Goal: Information Seeking & Learning: Learn about a topic

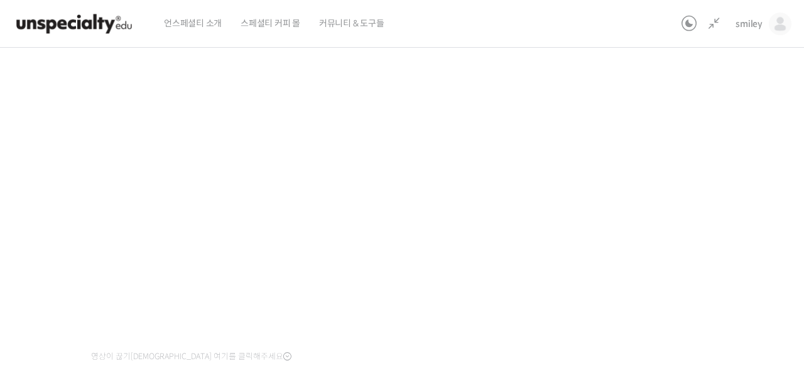
scroll to position [395, 0]
click at [667, 222] on div "기초부터 정확히, 브루잉 국가대표의 브루잉 AtoZ 클래스 3강 2부: 추출 구간에 따른 맛 변화 진행 중 수업 6 / 23 진행 중 ← 이전…" at bounding box center [330, 179] width 836 height 580
click at [666, 228] on div "기초부터 정확히, 브루잉 국가대표의 브루잉 AtoZ 클래스 3강 2부: 추출 구간에 따른 맛 변화 진행 중 수업 6 / 23 진행 중 ← 이전…" at bounding box center [330, 179] width 836 height 580
click at [716, 290] on div "기초부터 정확히, 브루잉 국가대표의 브루잉 AtoZ 클래스 3강 2부: 추출 구간에 따른 맛 변화 진행 중 수업 6 / 23 진행 중 ← 이전…" at bounding box center [330, 179] width 836 height 580
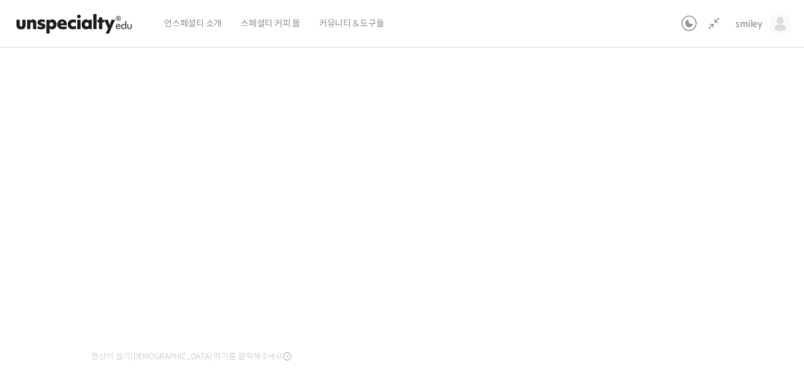
click at [637, 202] on div "기초부터 정확히, 브루잉 국가대표의 브루잉 AtoZ 클래스 3강 2부: 추출 구간에 따른 맛 변화 진행 중 수업 6 / 23 진행 중 ← 이전…" at bounding box center [330, 179] width 836 height 580
click at [645, 206] on div "기초부터 정확히, 브루잉 국가대표의 브루잉 AtoZ 클래스 3강 2부: 추출 구간에 따른 맛 변화 진행 중 수업 6 / 23 진행 중 ← 이전…" at bounding box center [330, 179] width 836 height 580
click at [702, 119] on div "기초부터 정확히, 브루잉 국가대표의 브루잉 AtoZ 클래스 3강 2부: 추출 구간에 따른 맛 변화 진행 중 수업 6 / 23 진행 중 ← 이전…" at bounding box center [330, 179] width 836 height 580
click at [662, 212] on div "기초부터 정확히, 브루잉 국가대표의 브루잉 AtoZ 클래스 3강 2부: 추출 구간에 따른 맛 변화 진행 중 수업 6 / 23 진행 중 ← 이전…" at bounding box center [330, 179] width 836 height 580
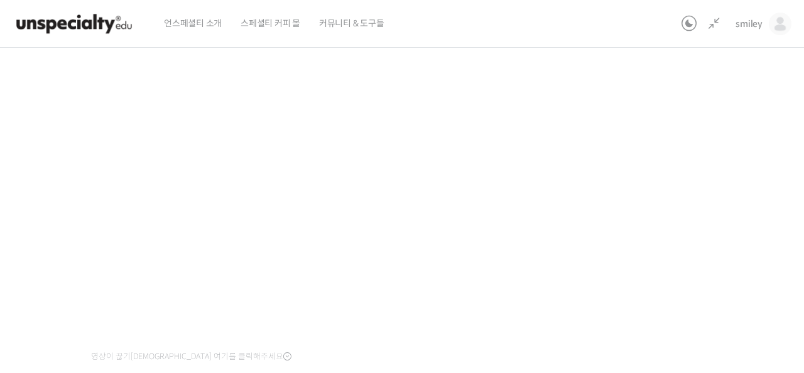
click at [662, 212] on div "기초부터 정확히, 브루잉 국가대표의 브루잉 AtoZ 클래스 3강 2부: 추출 구간에 따른 맛 변화 진행 중 수업 6 / 23 진행 중 ← 이전…" at bounding box center [330, 179] width 836 height 580
click at [38, 134] on div "기초부터 정확히, 브루잉 국가대표의 브루잉 AtoZ 클래스 3강 2부: 추출 구간에 따른 맛 변화 진행 중 수업 6 / 23 진행 중 ← 이전…" at bounding box center [330, 179] width 836 height 580
click at [652, 228] on div "기초부터 정확히, 브루잉 국가대표의 브루잉 AtoZ 클래스 3강 2부: 추출 구간에 따른 맛 변화 진행 중 수업 6 / 23 진행 중 ← 이전…" at bounding box center [330, 179] width 836 height 580
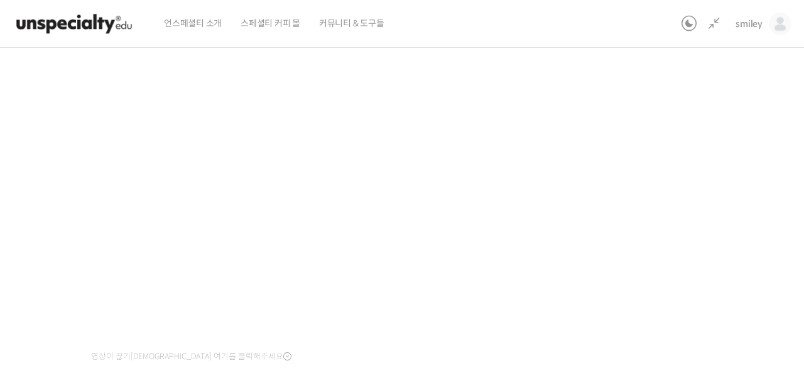
click at [652, 228] on div "기초부터 정확히, 브루잉 국가대표의 브루잉 AtoZ 클래스 3강 2부: 추출 구간에 따른 맛 변화 진행 중 수업 6 / 23 진행 중 ← 이전…" at bounding box center [330, 179] width 836 height 580
click at [694, 208] on div "기초부터 정확히, 브루잉 국가대표의 브루잉 AtoZ 클래스 3강 2부: 추출 구간에 따른 맛 변화 진행 중 수업 6 / 23 진행 중 ← 이전…" at bounding box center [330, 179] width 836 height 580
click at [638, 199] on div "기초부터 정확히, 브루잉 국가대표의 브루잉 AtoZ 클래스 3강 2부: 추출 구간에 따른 맛 변화 진행 중 수업 6 / 23 진행 중 ← 이전…" at bounding box center [330, 179] width 836 height 580
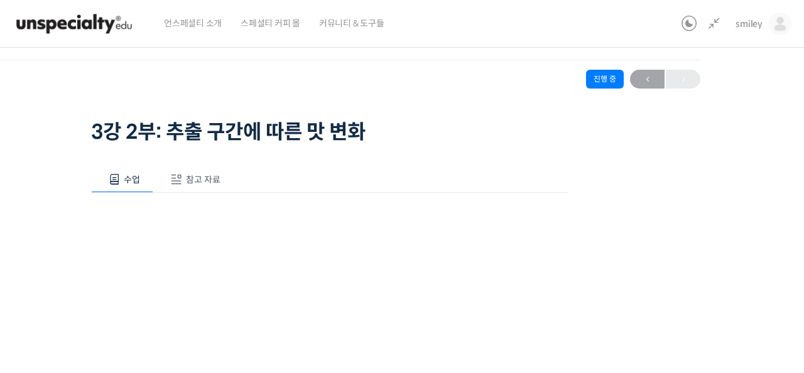
scroll to position [0, 0]
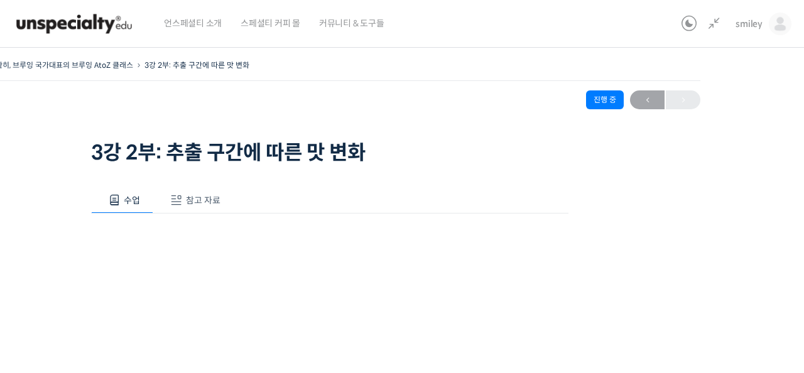
click at [199, 201] on span "참고 자료" at bounding box center [203, 200] width 35 height 11
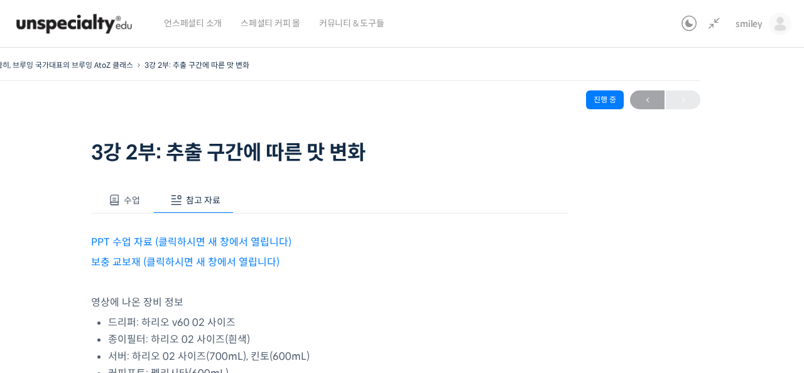
click at [207, 241] on link "PPT 수업 자료 (클릭하시면 새 창에서 열립니다)" at bounding box center [191, 242] width 200 height 13
click at [121, 199] on button "수업" at bounding box center [122, 200] width 62 height 26
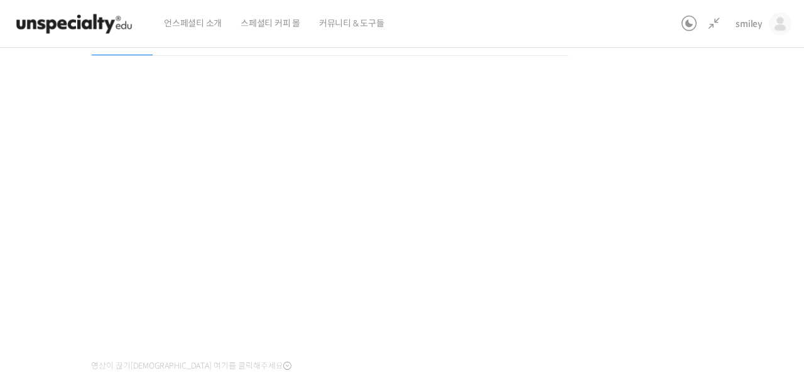
scroll to position [158, 0]
click at [701, 227] on div "기초부터 정확히, 브루잉 국가대표의 브루잉 AtoZ 클래스 3강 2부: 추출 구간에 따른 맛 변화 진행 중 수업 6 / 23 진행 중 ← 이전…" at bounding box center [330, 188] width 836 height 580
click at [660, 253] on div "기초부터 정확히, 브루잉 국가대표의 브루잉 AtoZ 클래스 3강 2부: 추출 구간에 따른 맛 변화 진행 중 수업 6 / 23 진행 중 ← 이전…" at bounding box center [330, 188] width 836 height 580
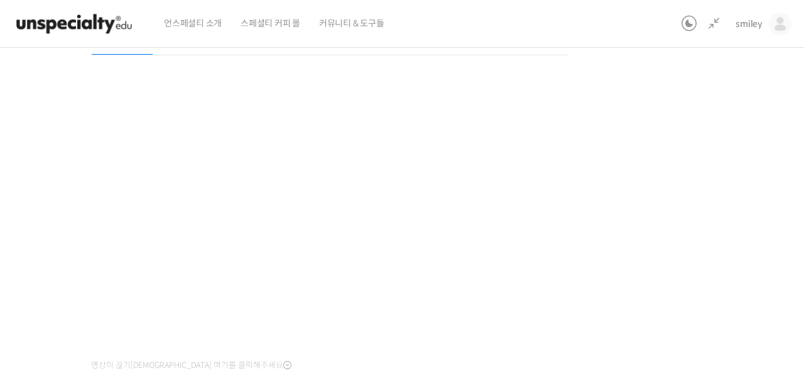
click at [677, 269] on div "기초부터 정확히, 브루잉 국가대표의 브루잉 AtoZ 클래스 3강 2부: 추출 구간에 따른 맛 변화 진행 중 수업 6 / 23 진행 중 ← 이전…" at bounding box center [330, 188] width 836 height 580
click at [679, 220] on div "기초부터 정확히, 브루잉 국가대표의 브루잉 AtoZ 클래스 3강 2부: 추출 구간에 따른 맛 변화 진행 중 수업 6 / 23 진행 중 ← 이전…" at bounding box center [330, 188] width 836 height 580
click at [676, 246] on div "기초부터 정확히, 브루잉 국가대표의 브루잉 AtoZ 클래스 3강 2부: 추출 구간에 따른 맛 변화 진행 중 수업 6 / 23 진행 중 ← 이전…" at bounding box center [330, 188] width 836 height 580
click at [677, 244] on div "기초부터 정확히, 브루잉 국가대표의 브루잉 AtoZ 클래스 3강 2부: 추출 구간에 따른 맛 변화 진행 중 수업 6 / 23 진행 중 ← 이전…" at bounding box center [330, 188] width 836 height 580
click at [640, 202] on div "기초부터 정확히, 브루잉 국가대표의 브루잉 AtoZ 클래스 3강 2부: 추출 구간에 따른 맛 변화 진행 중 수업 6 / 23 진행 중 ← 이전…" at bounding box center [330, 188] width 836 height 580
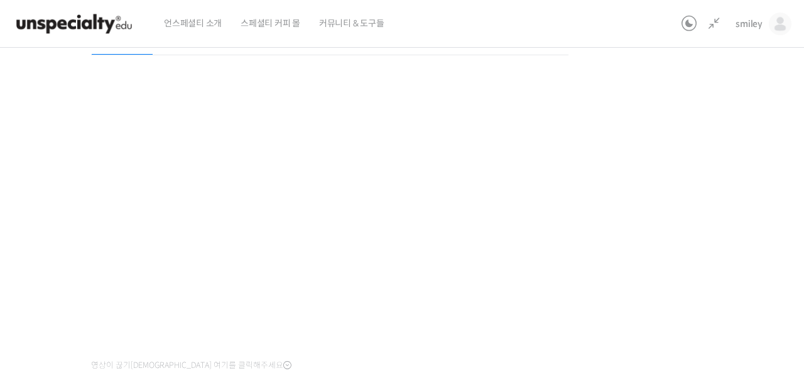
click at [640, 201] on div "기초부터 정확히, 브루잉 국가대표의 브루잉 AtoZ 클래스 3강 2부: 추출 구간에 따른 맛 변화 진행 중 수업 6 / 23 진행 중 ← 이전…" at bounding box center [330, 188] width 836 height 580
click at [621, 251] on div "기초부터 정확히, 브루잉 국가대표의 브루잉 AtoZ 클래스 3강 2부: 추출 구간에 따른 맛 변화 진행 중 수업 6 / 23 진행 중 ← 이전…" at bounding box center [330, 188] width 836 height 580
click at [592, 238] on div "기초부터 정확히, 브루잉 국가대표의 브루잉 AtoZ 클래스 3강 2부: 추출 구간에 따른 맛 변화 진행 중 수업 6 / 23 진행 중 ← 이전…" at bounding box center [330, 188] width 836 height 580
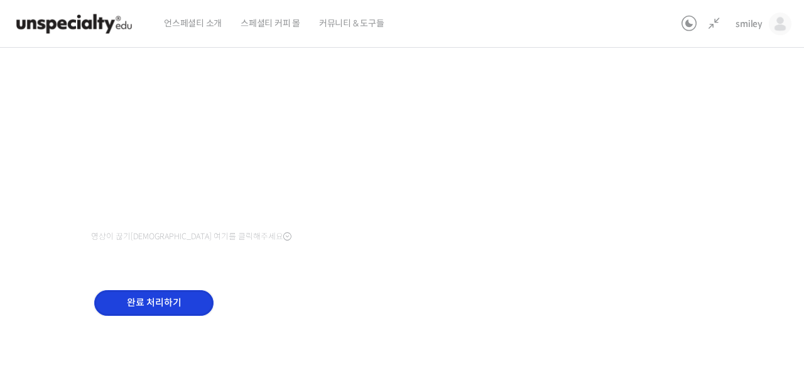
click at [151, 301] on input "완료 처리하기" at bounding box center [153, 303] width 119 height 26
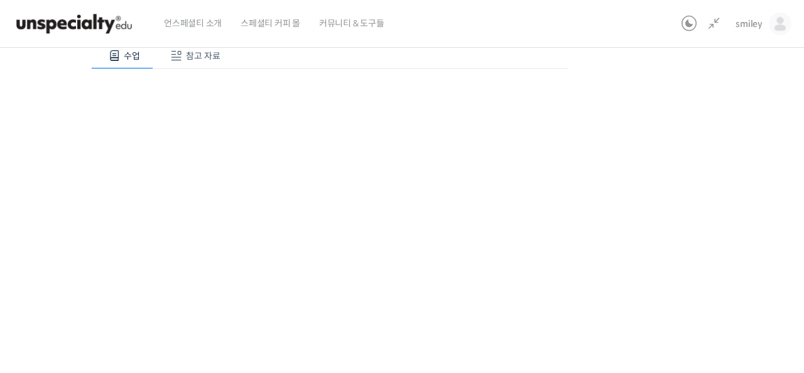
scroll to position [50, 0]
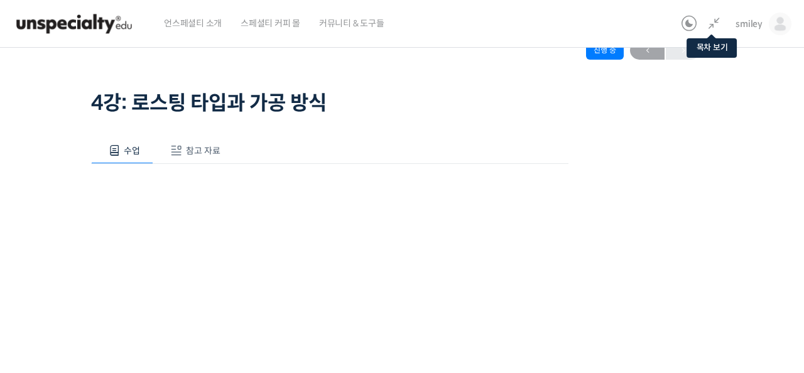
click at [716, 23] on icon at bounding box center [714, 23] width 15 height 15
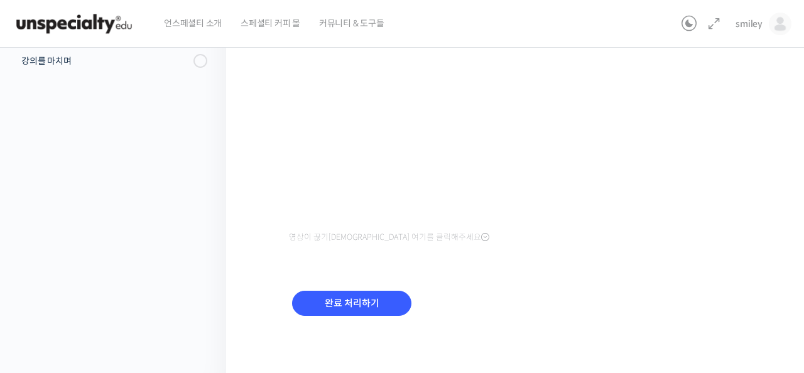
scroll to position [148, 0]
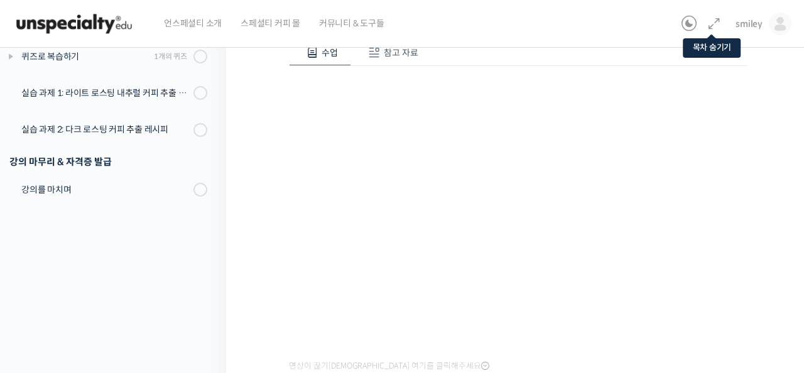
click at [715, 25] on icon at bounding box center [714, 23] width 15 height 15
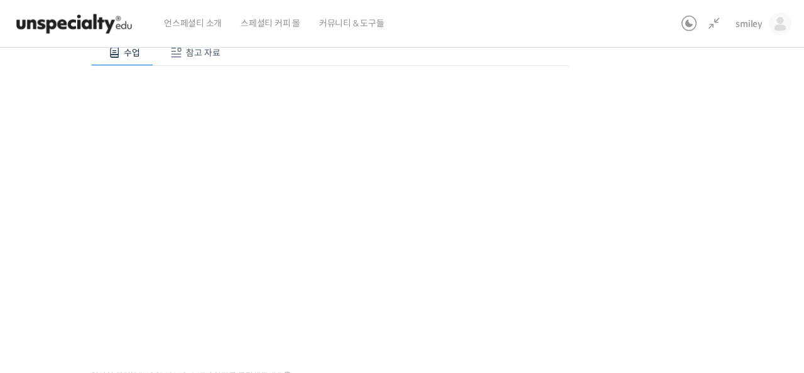
click at [691, 191] on div "기초부터 정확히, 브루잉 국가대표의 브루잉 AtoZ 클래스 4강: 로스팅 타입과 가공 방식 진행 중 수업 7 / 23 진행 중 ← 이전 4강:…" at bounding box center [330, 199] width 836 height 580
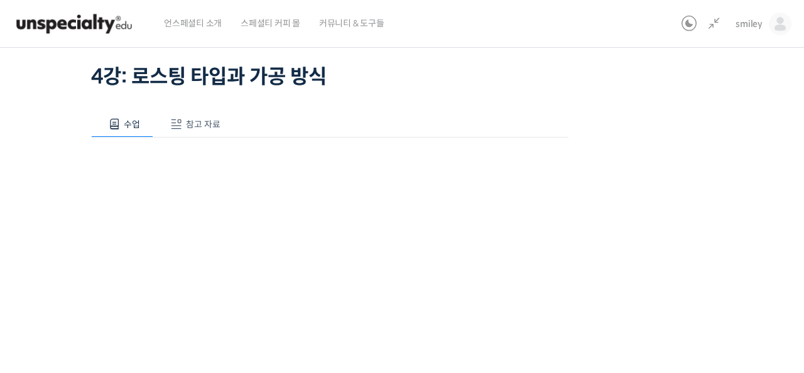
scroll to position [75, 0]
click at [188, 121] on span "참고 자료" at bounding box center [203, 124] width 35 height 11
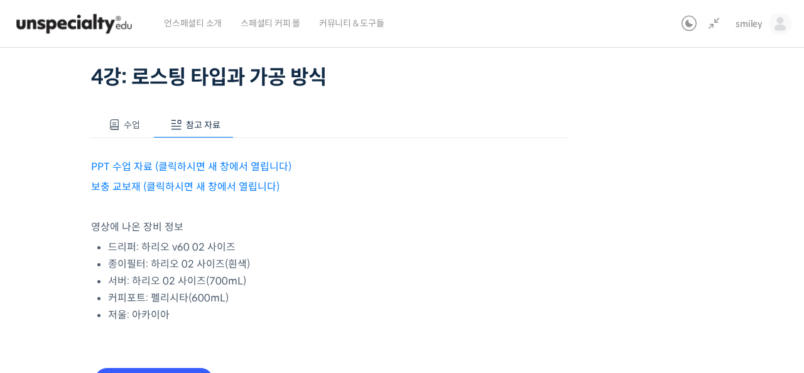
click at [176, 174] on p "PPT 수업 자료 (클릭하시면 새 창에서 열립니다)" at bounding box center [330, 166] width 478 height 17
click at [178, 168] on link "PPT 수업 자료 (클릭하시면 새 창에서 열립니다)" at bounding box center [191, 166] width 200 height 13
click at [184, 185] on link "보충 교보재 (클릭하시면 새 창에서 열립니다)" at bounding box center [185, 186] width 189 height 13
click at [124, 128] on span "수업" at bounding box center [132, 124] width 16 height 11
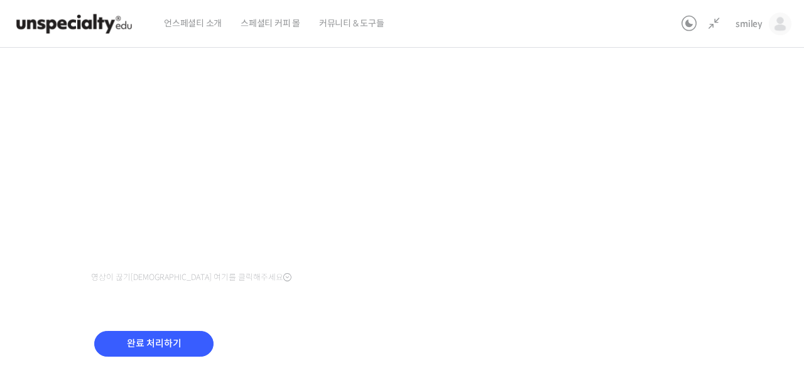
scroll to position [272, 0]
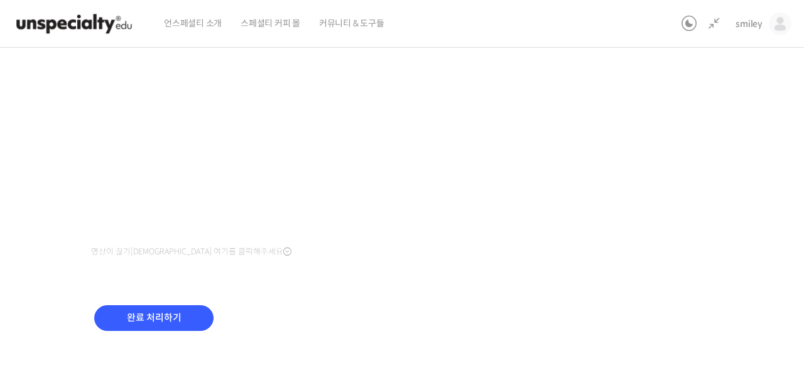
click at [566, 296] on div "완료 처리하기" at bounding box center [330, 328] width 478 height 72
click at [556, 287] on div "수업 참고 자료 영상이 끊기[DEMOGRAPHIC_DATA]를 클릭해주세요 PPT 수업 자료 (클릭하시면 새 창에서 열립니다) 보충 교보재 (…" at bounding box center [330, 130] width 478 height 468
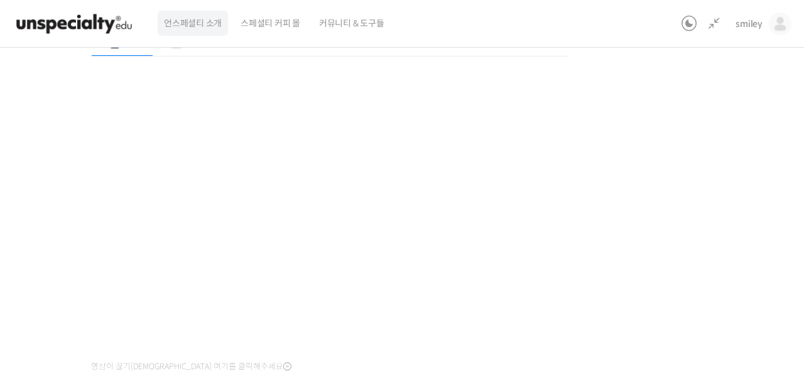
scroll to position [157, 0]
